Goal: Task Accomplishment & Management: Use online tool/utility

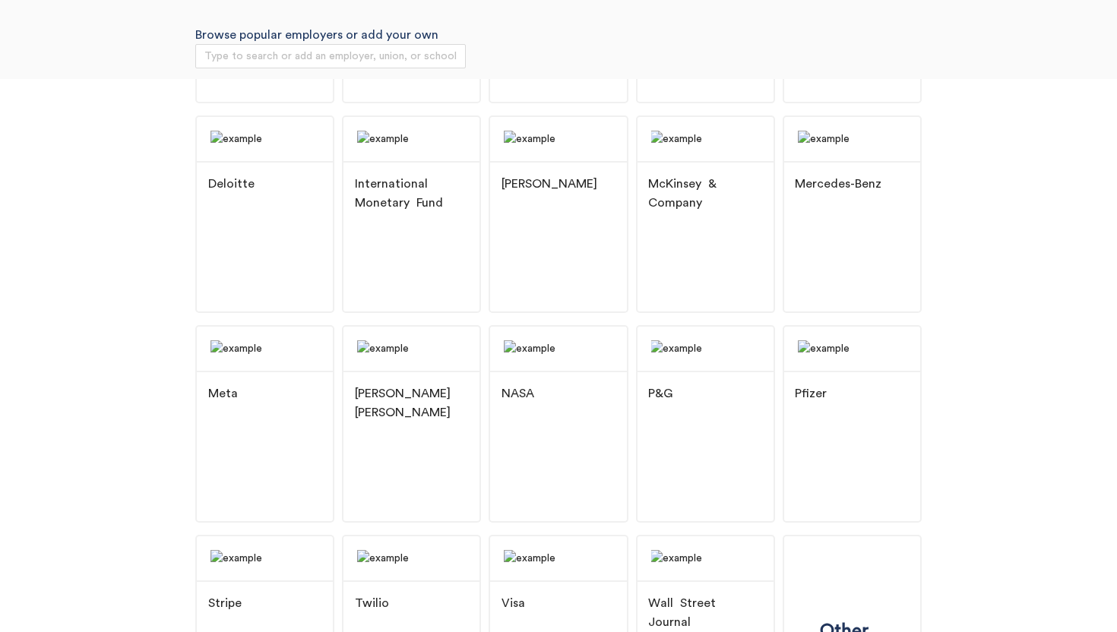
scroll to position [436, 0]
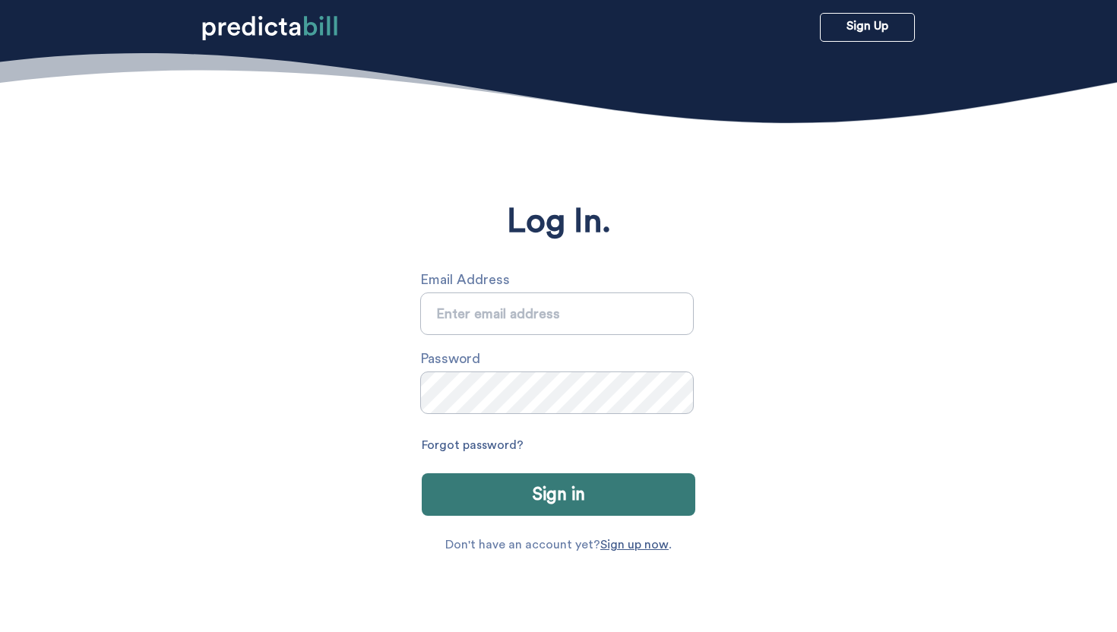
type input "[PERSON_NAME][EMAIL_ADDRESS][PERSON_NAME][DOMAIN_NAME]"
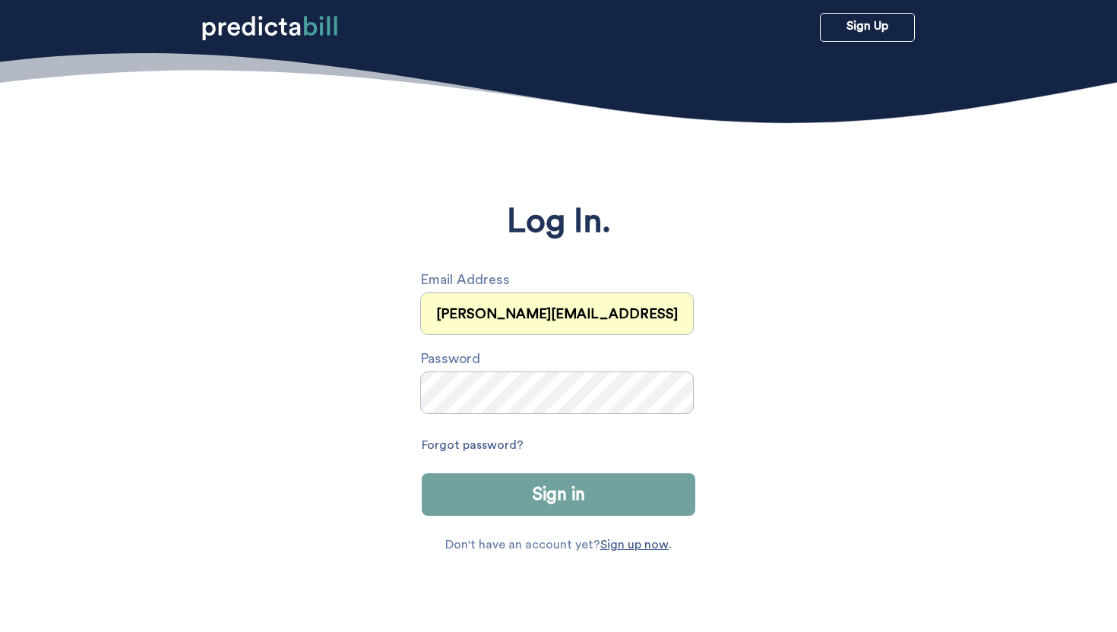
click at [588, 497] on button "Sign in" at bounding box center [559, 494] width 274 height 43
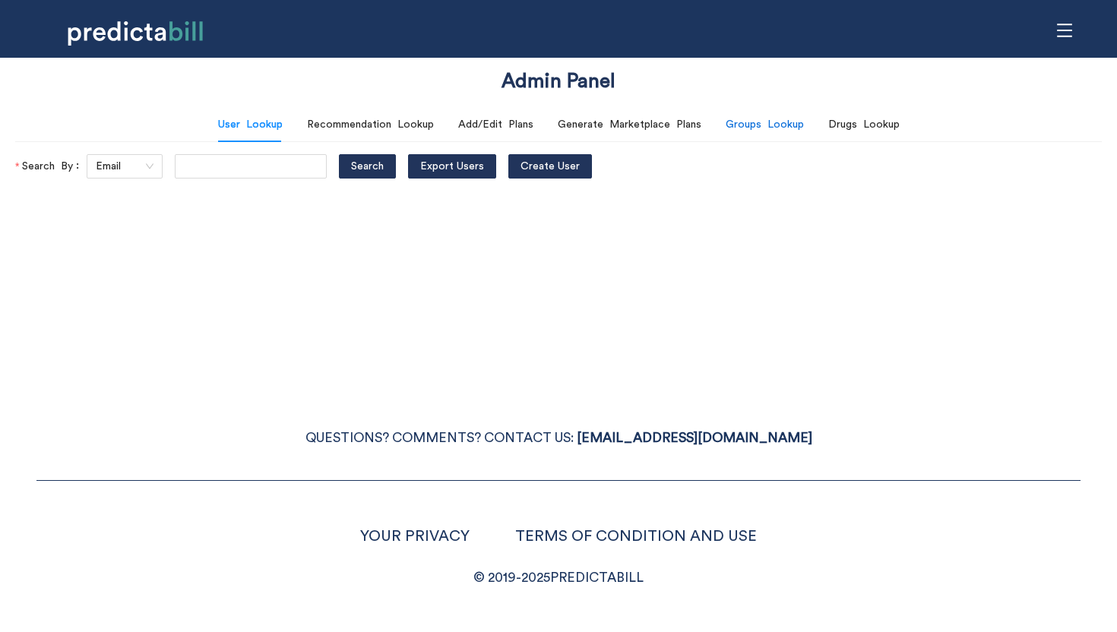
click at [764, 125] on div "Groups Lookup" at bounding box center [765, 124] width 78 height 17
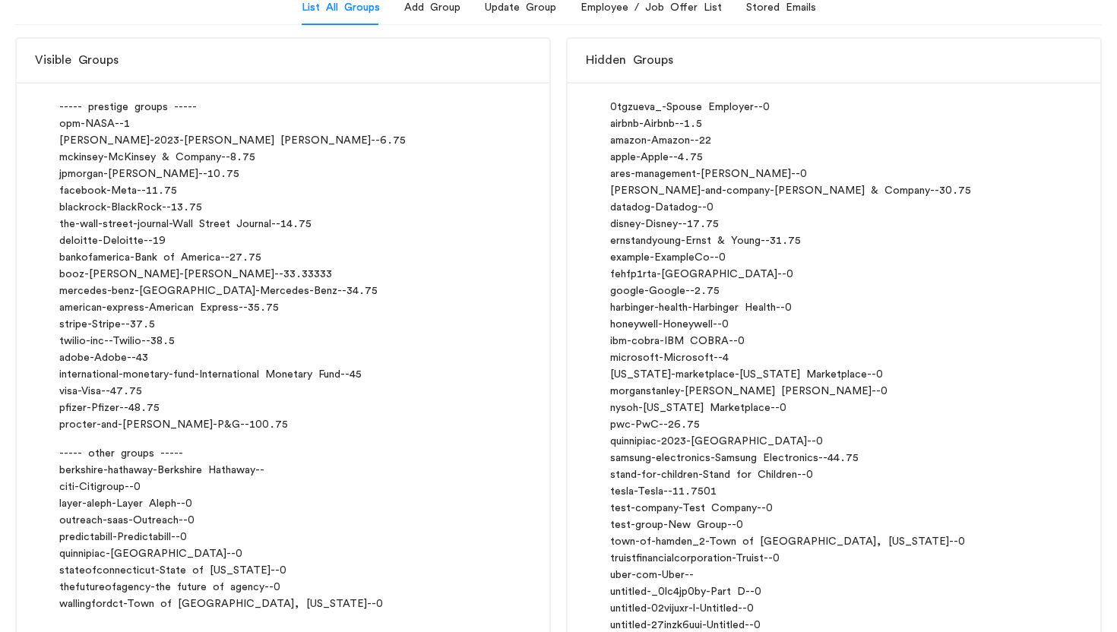
scroll to position [177, 0]
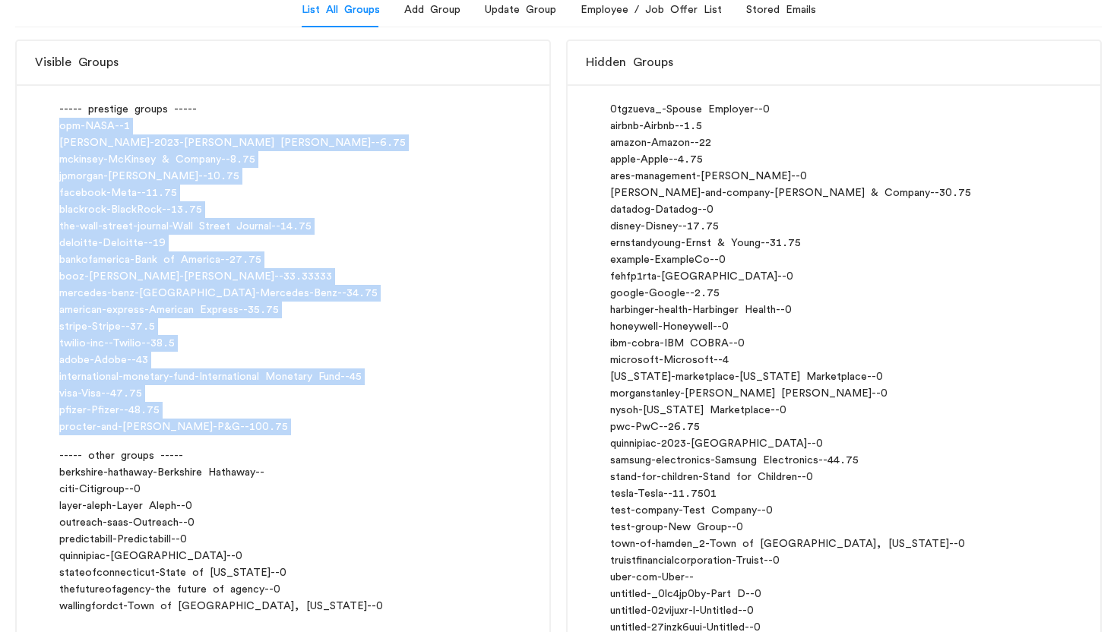
drag, startPoint x: 62, startPoint y: 127, endPoint x: 206, endPoint y: 438, distance: 342.7
click at [206, 438] on div "----- prestige groups ----- opm - NASA - - 1 [PERSON_NAME]-2023 - [PERSON_NAME]…" at bounding box center [283, 358] width 533 height 549
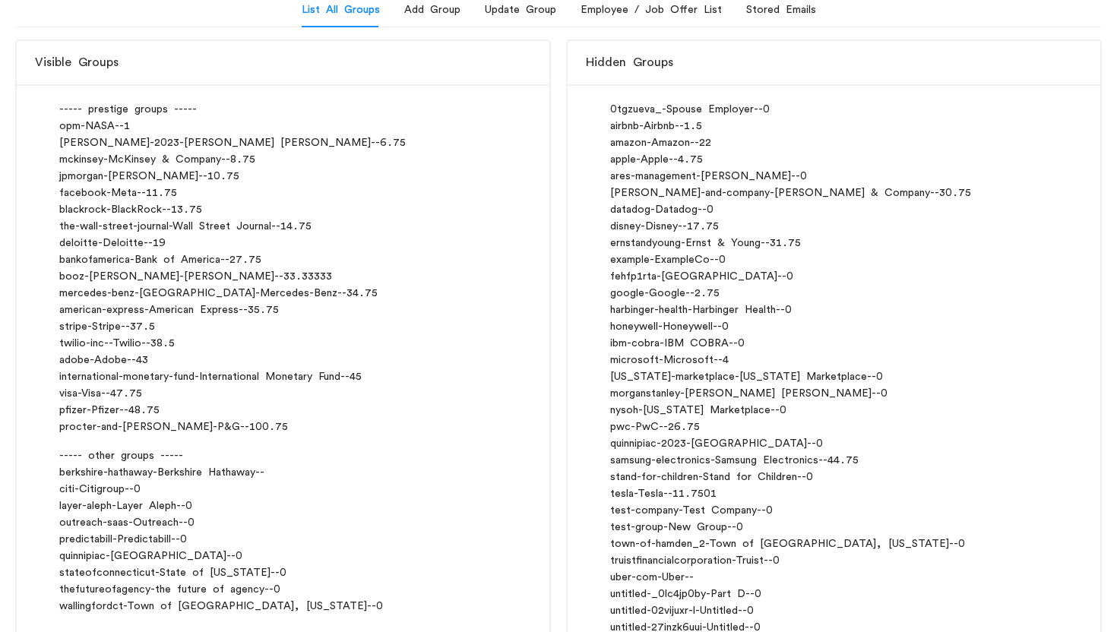
click at [219, 465] on div "berkshire-hathaway - Berkshire Hathaway - -" at bounding box center [283, 472] width 448 height 17
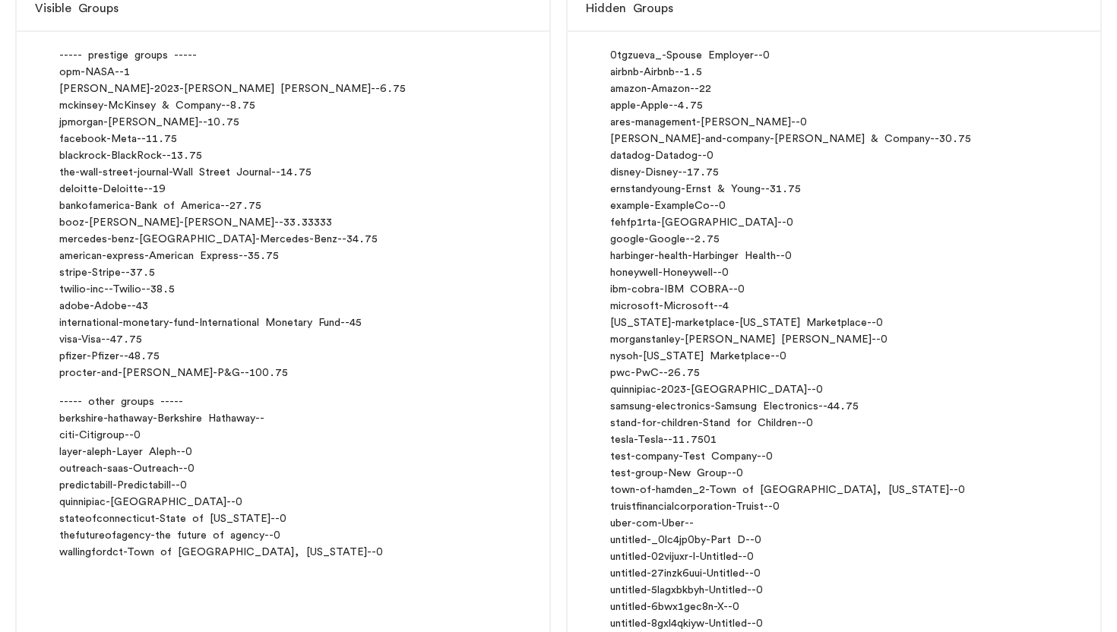
scroll to position [246, 0]
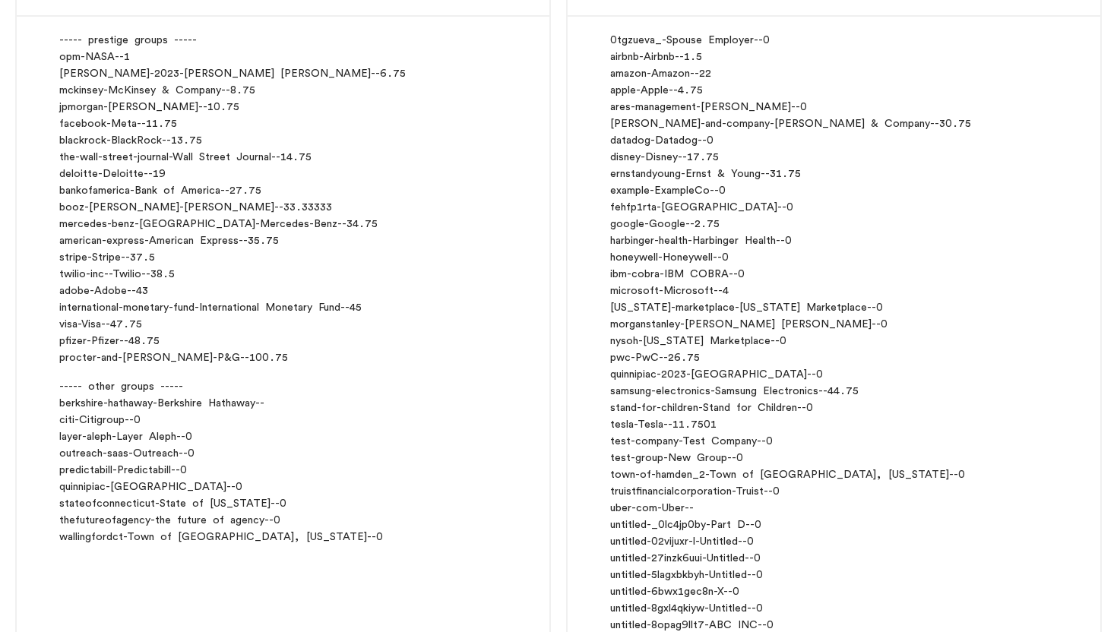
drag, startPoint x: 83, startPoint y: 486, endPoint x: 115, endPoint y: 381, distance: 109.1
click at [115, 381] on div "----- prestige groups ----- opm - NASA - - 1 morgan-stanley-2023 - Morgan Stanl…" at bounding box center [283, 289] width 533 height 549
click at [350, 481] on div "quinnipiac - Quinnipiac University - - 0" at bounding box center [283, 487] width 448 height 17
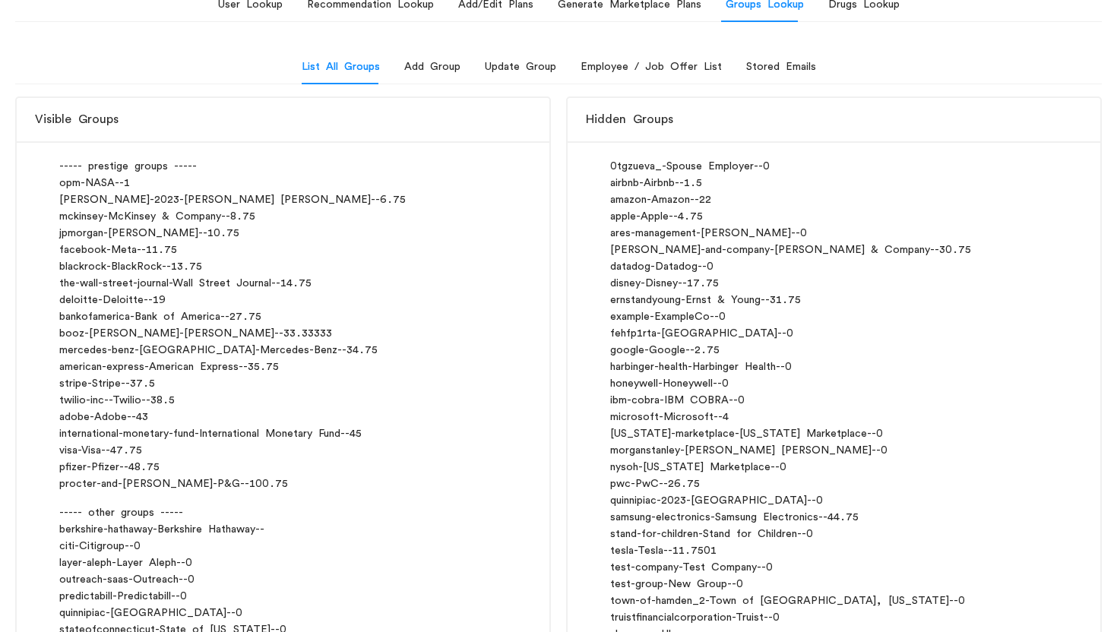
scroll to position [119, 0]
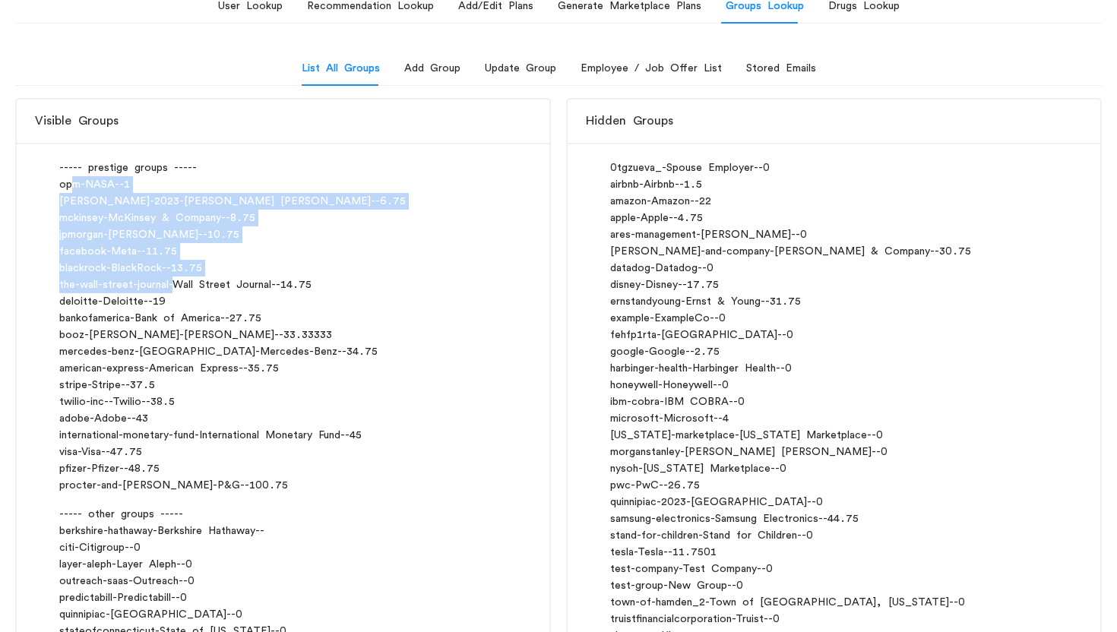
drag, startPoint x: 74, startPoint y: 185, endPoint x: 173, endPoint y: 287, distance: 142.4
click at [173, 287] on div "----- prestige groups ----- opm - NASA - - 1 morgan-stanley-2023 - Morgan Stanl…" at bounding box center [283, 417] width 533 height 549
